Goal: Task Accomplishment & Management: Manage account settings

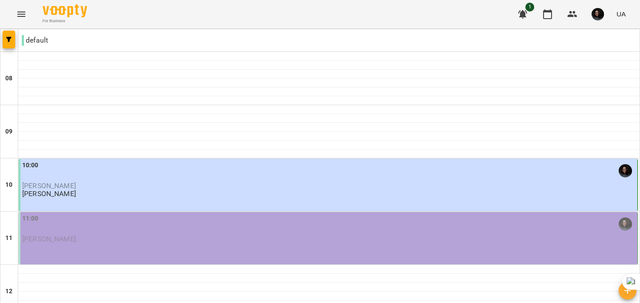
scroll to position [262, 0]
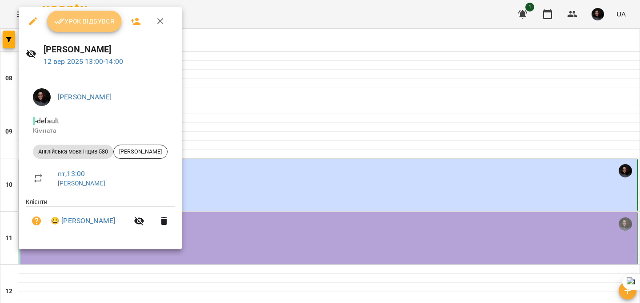
click at [61, 14] on button "Урок відбувся" at bounding box center [84, 21] width 75 height 21
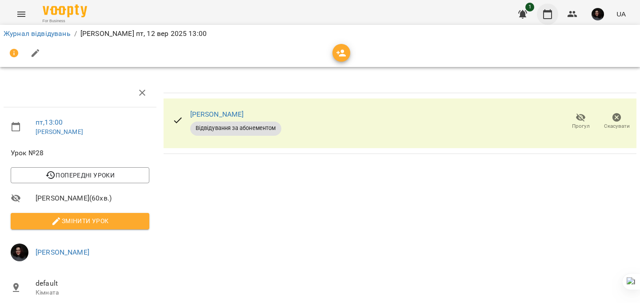
click at [549, 17] on icon "button" at bounding box center [547, 14] width 11 height 11
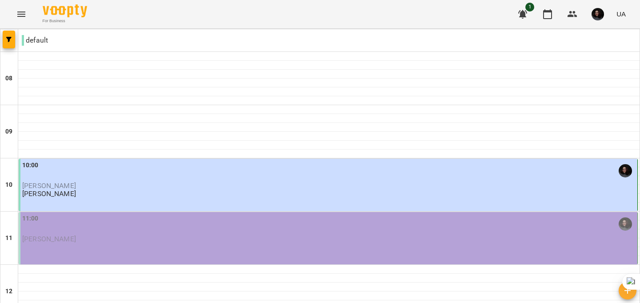
scroll to position [86, 0]
click at [267, 212] on div "11:00 [PERSON_NAME]" at bounding box center [328, 238] width 619 height 52
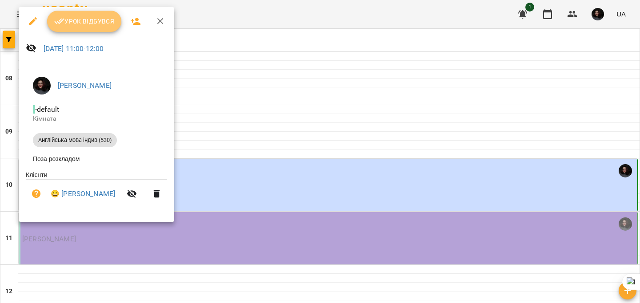
click at [91, 22] on span "Урок відбувся" at bounding box center [84, 21] width 60 height 11
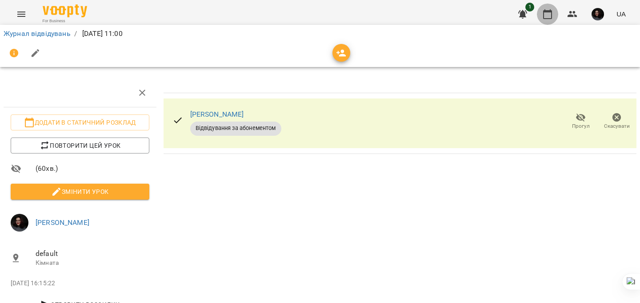
click at [541, 12] on button "button" at bounding box center [547, 14] width 21 height 21
